Goal: Check status: Check status

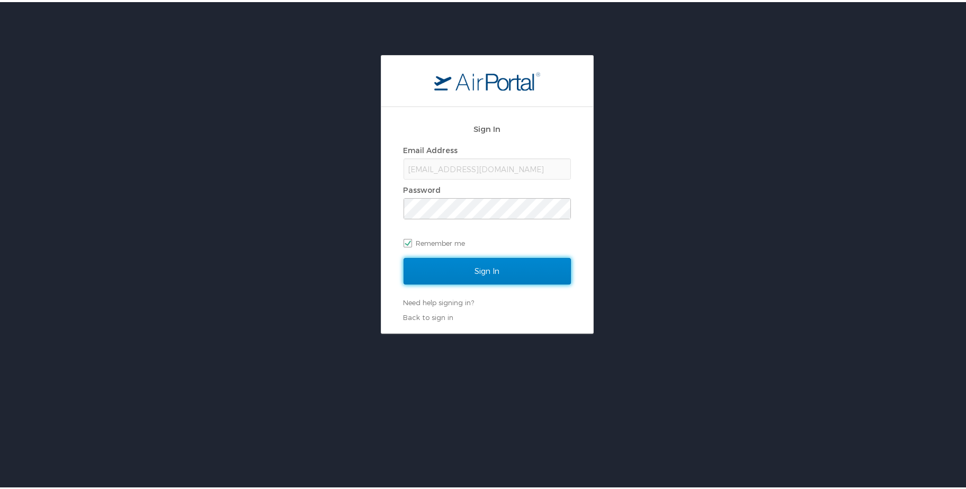
click at [492, 265] on input "Sign In" at bounding box center [487, 269] width 167 height 26
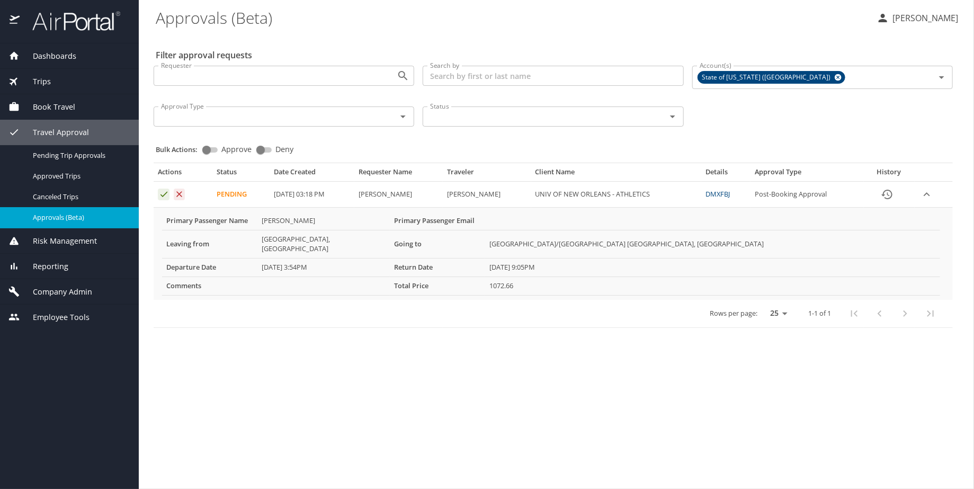
click at [722, 193] on link "DMXFBJ" at bounding box center [717, 194] width 24 height 10
drag, startPoint x: 735, startPoint y: 193, endPoint x: 716, endPoint y: 193, distance: 19.1
click at [716, 193] on td "DMXFBJ" at bounding box center [725, 195] width 49 height 26
click at [716, 193] on link "DMXFBJ" at bounding box center [717, 194] width 24 height 10
click at [740, 194] on td "DMXFBJ" at bounding box center [725, 195] width 49 height 26
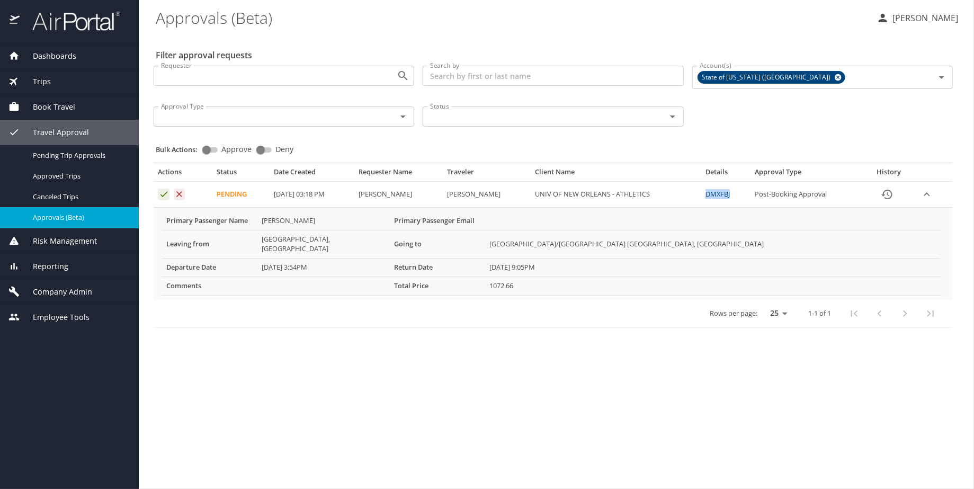
drag, startPoint x: 734, startPoint y: 194, endPoint x: 705, endPoint y: 190, distance: 28.3
click at [705, 190] on td "DMXFBJ" at bounding box center [725, 195] width 49 height 26
drag, startPoint x: 705, startPoint y: 190, endPoint x: 713, endPoint y: 193, distance: 8.6
copy link "DMXFBJ"
click at [167, 195] on icon "Approval table" at bounding box center [164, 194] width 10 height 10
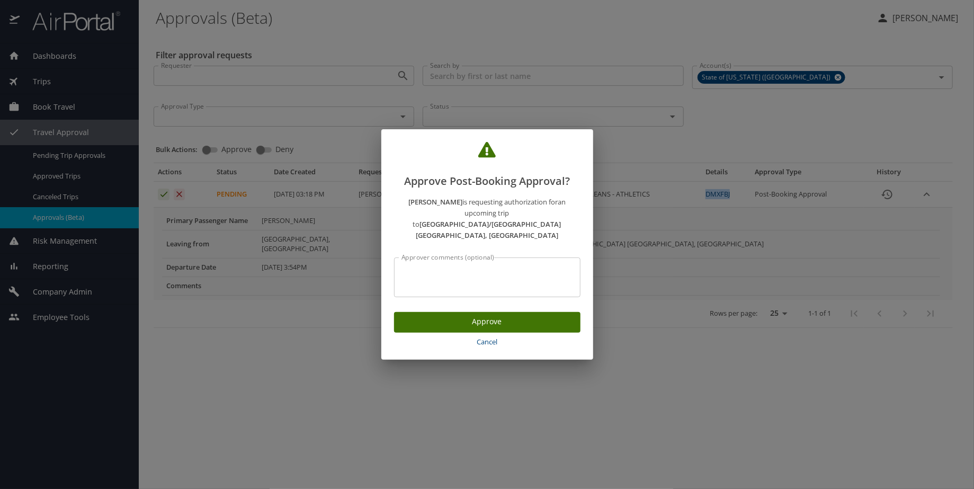
click at [502, 315] on span "Approve" at bounding box center [487, 321] width 169 height 13
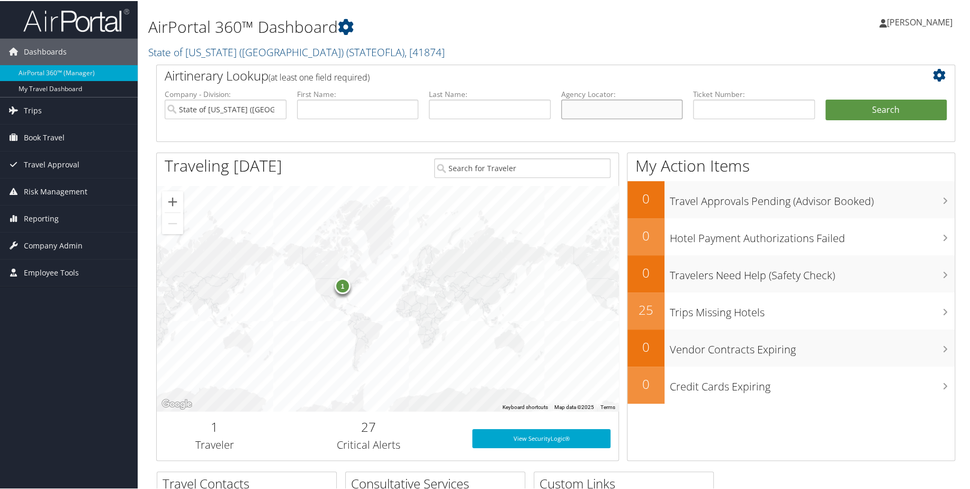
click at [587, 109] on input "text" at bounding box center [622, 109] width 122 height 20
paste input "DMXFBJ"
type input "DMXFBJ"
click at [861, 104] on button "Search" at bounding box center [887, 109] width 122 height 21
click at [887, 110] on button "Search" at bounding box center [887, 109] width 122 height 21
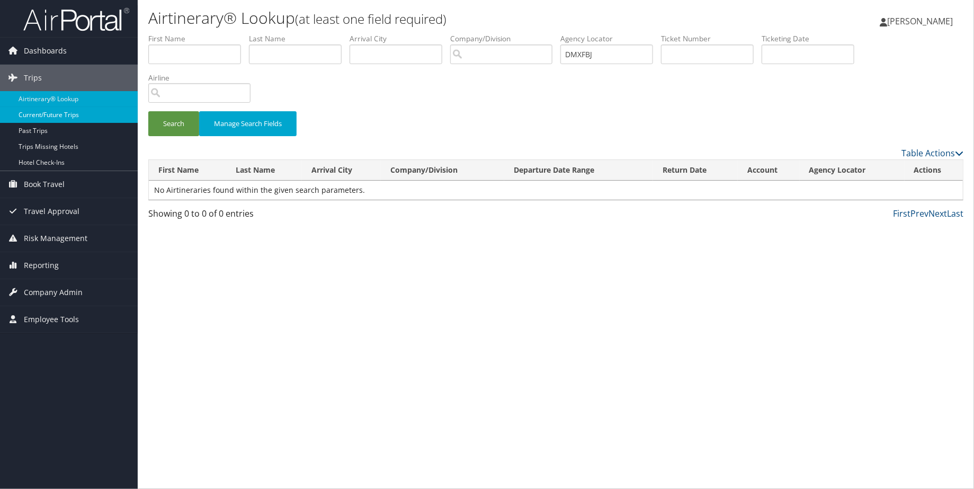
click at [66, 115] on link "Current/Future Trips" at bounding box center [69, 115] width 138 height 16
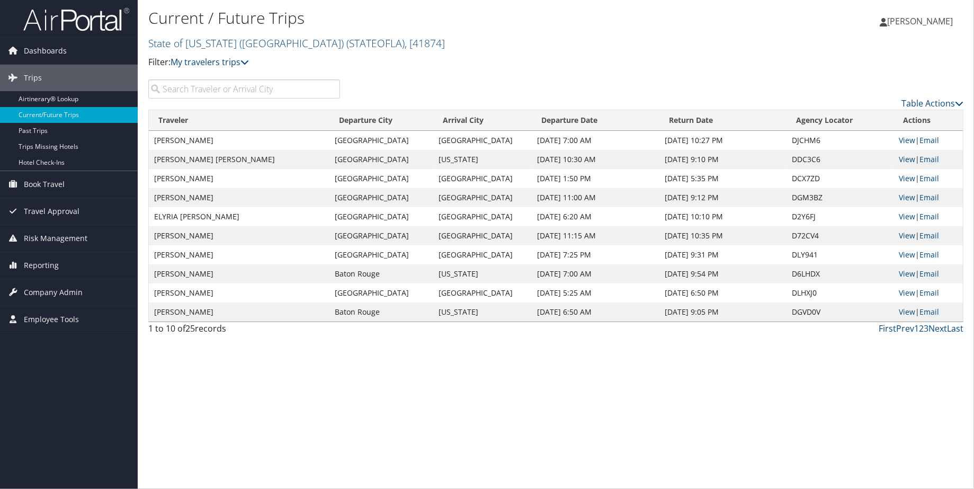
click at [179, 92] on input "search" at bounding box center [244, 88] width 192 height 19
paste input "DMXFBJ"
type input "DMXFBJ"
